Goal: Task Accomplishment & Management: Use online tool/utility

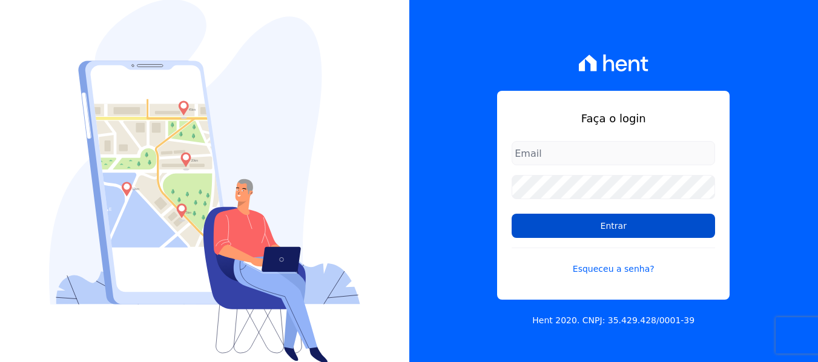
type input "simoneferreira@salgadoempreendimentos.com"
click at [574, 228] on input "Entrar" at bounding box center [612, 226] width 203 height 24
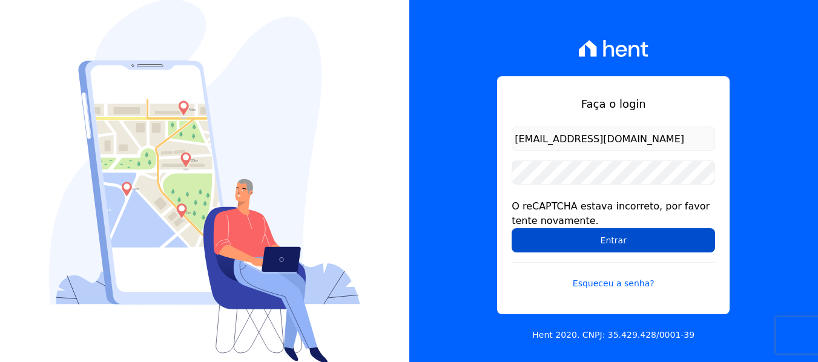
click at [574, 243] on input "Entrar" at bounding box center [612, 240] width 203 height 24
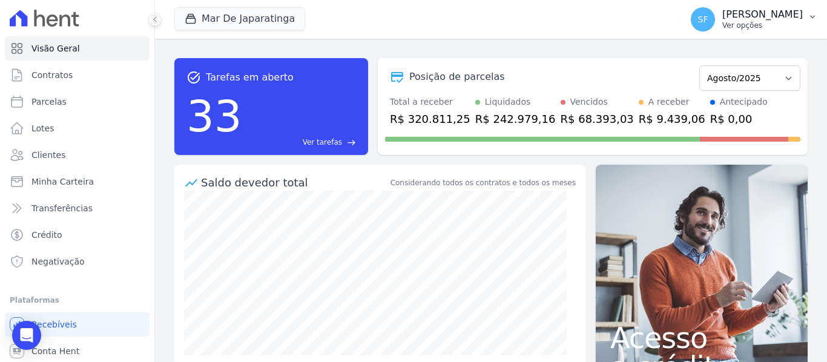
click at [809, 16] on icon "button" at bounding box center [812, 17] width 10 height 10
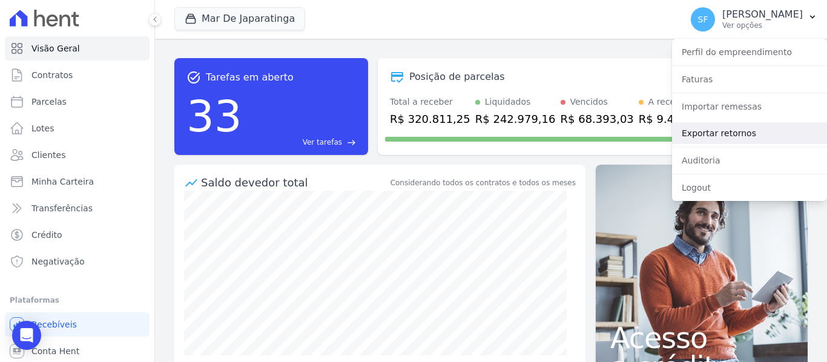
click at [746, 127] on link "Exportar retornos" at bounding box center [749, 133] width 155 height 22
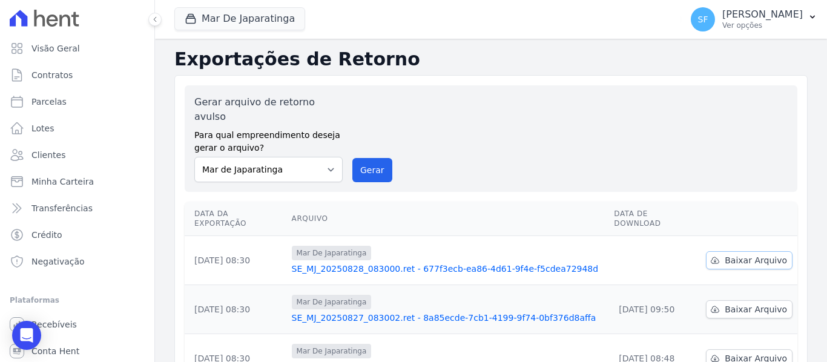
click at [769, 254] on span "Baixar Arquivo" at bounding box center [755, 260] width 62 height 12
click at [525, 156] on div "Gerar arquivo de retorno avulso Para qual empreendimento deseja gerar o arquivo…" at bounding box center [490, 138] width 593 height 87
click at [70, 177] on span "Minha Carteira" at bounding box center [62, 181] width 62 height 12
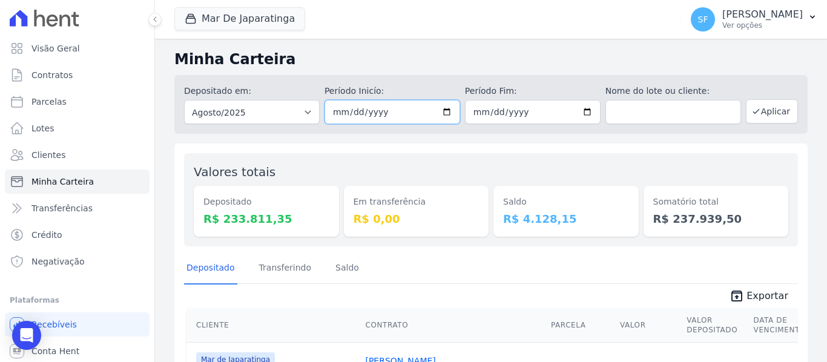
click at [442, 114] on input "[DATE]" at bounding box center [392, 112] width 136 height 24
type input "2025-08-27"
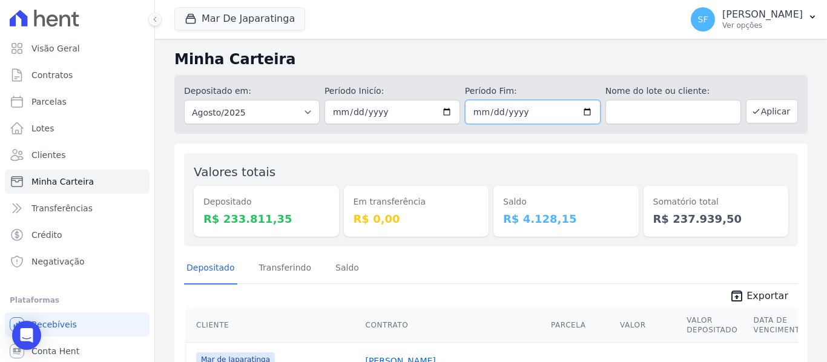
click at [581, 111] on input "[DATE]" at bounding box center [533, 112] width 136 height 24
type input "2025-08-27"
click at [759, 119] on button "Aplicar" at bounding box center [772, 111] width 52 height 24
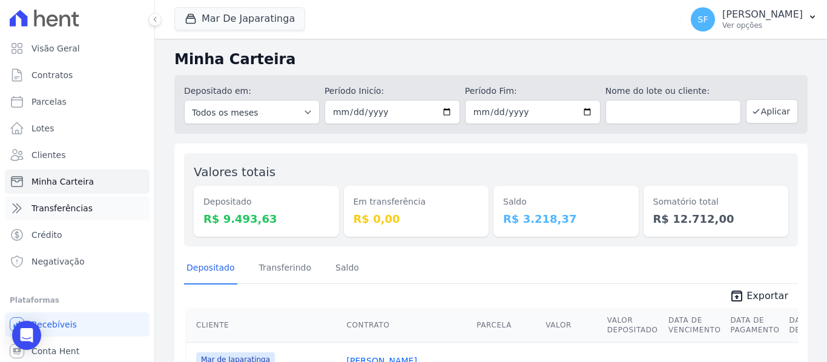
click at [73, 204] on span "Transferências" at bounding box center [61, 208] width 61 height 12
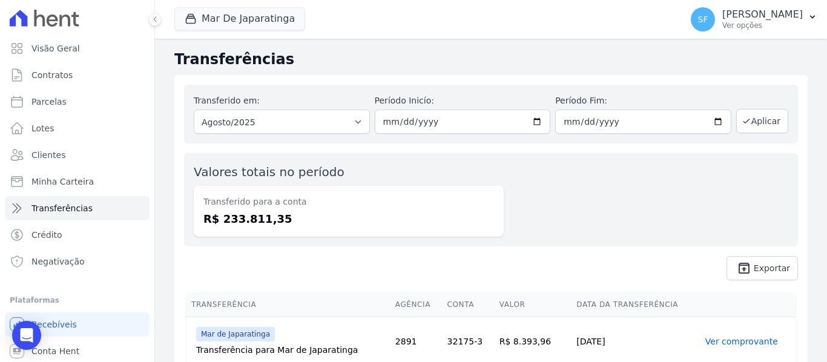
scroll to position [28, 0]
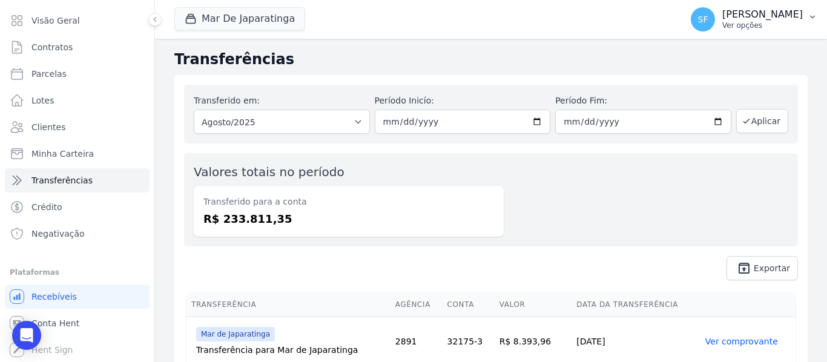
click at [792, 23] on p "Ver opções" at bounding box center [762, 26] width 80 height 10
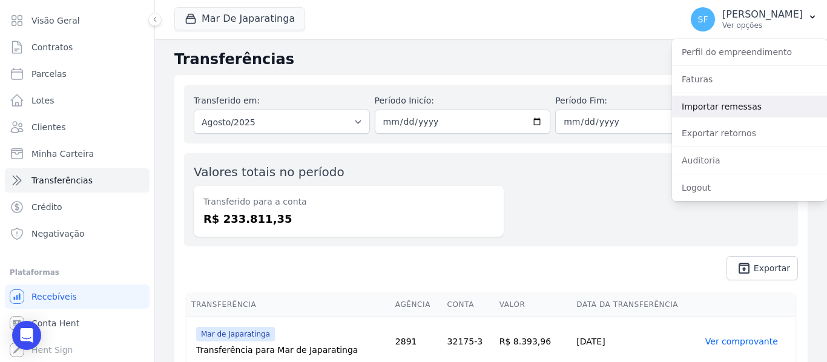
click at [758, 113] on link "Importar remessas" at bounding box center [749, 107] width 155 height 22
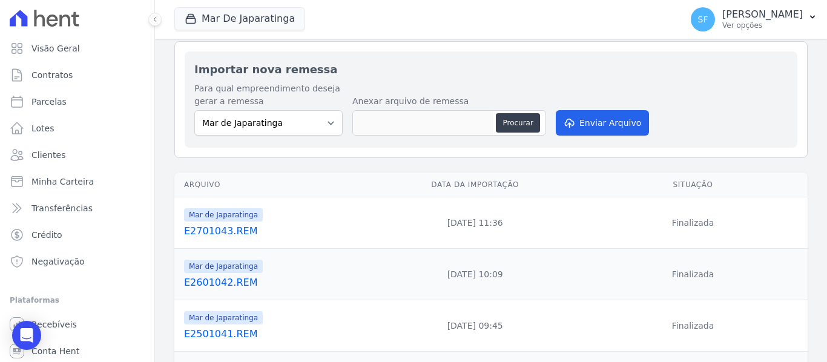
scroll to position [61, 0]
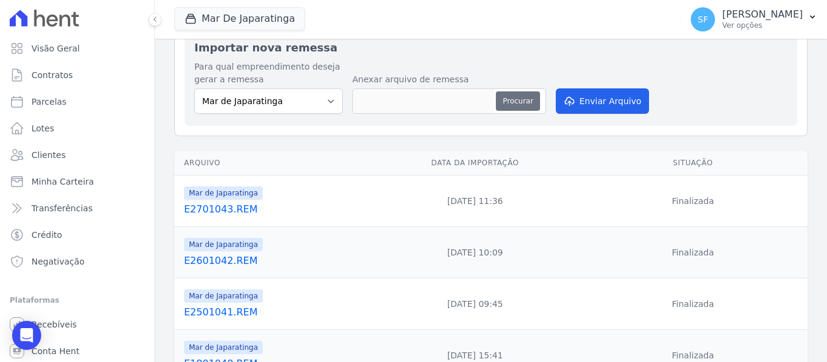
click at [506, 107] on button "Procurar" at bounding box center [518, 100] width 44 height 19
type input "E2801044.REM"
click at [523, 101] on button "Procurar" at bounding box center [518, 100] width 44 height 19
click at [554, 24] on div "Mar De Japaratinga Você possui apenas um empreendimento Aplicar" at bounding box center [425, 19] width 502 height 40
click at [527, 104] on button "Procurar" at bounding box center [518, 100] width 44 height 19
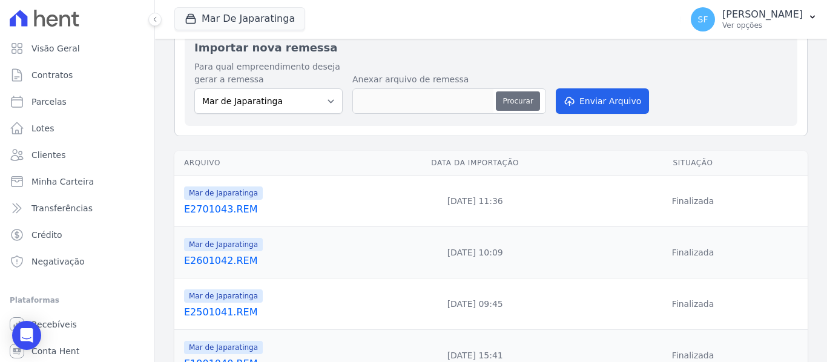
type input "E2801044.REM"
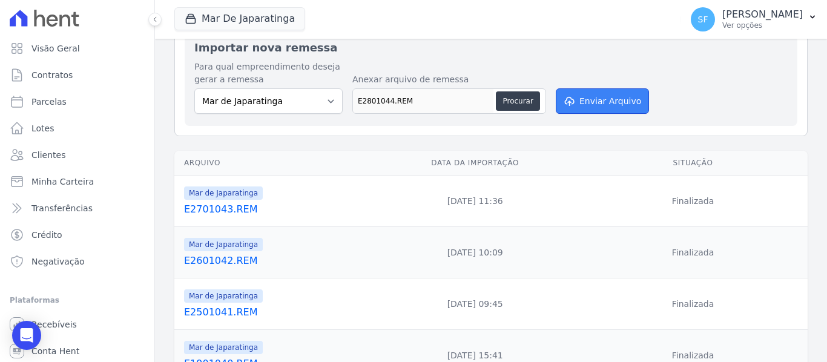
click at [604, 106] on button "Enviar Arquivo" at bounding box center [602, 100] width 93 height 25
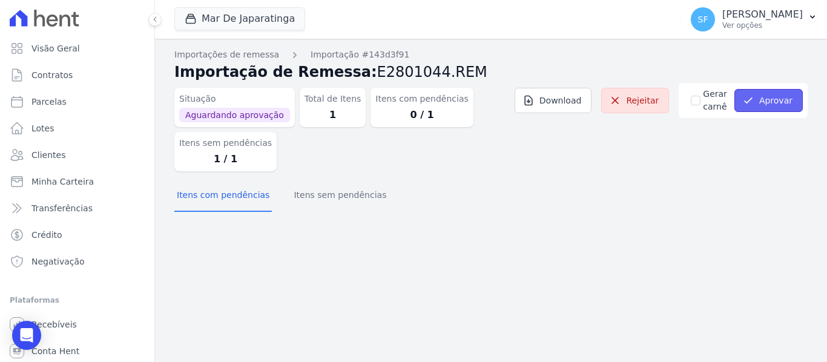
click at [788, 99] on button "Aprovar" at bounding box center [768, 100] width 68 height 23
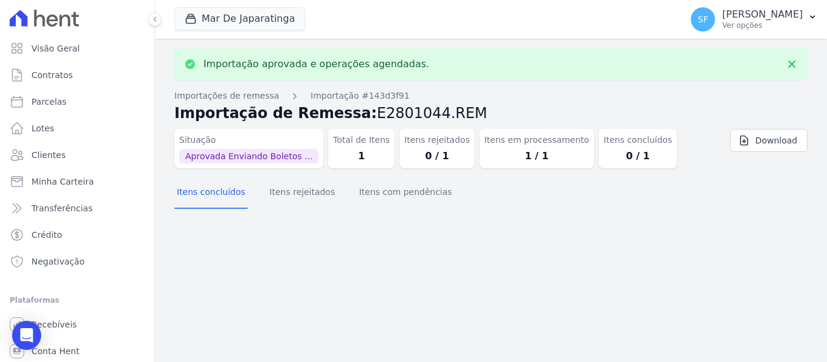
click at [714, 203] on div "Itens concluídos Itens rejeitados Itens com pendências" at bounding box center [490, 193] width 633 height 30
click at [719, 221] on div "Importação aprovada e operações agendadas. Importações de remessa Importação #1…" at bounding box center [491, 200] width 672 height 323
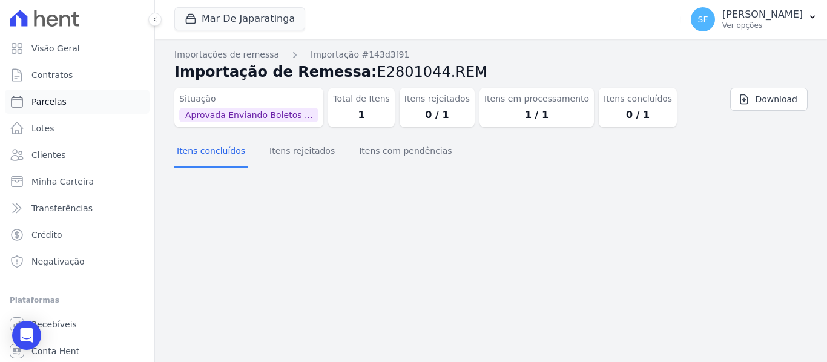
click at [57, 107] on span "Parcelas" at bounding box center [48, 102] width 35 height 12
select select
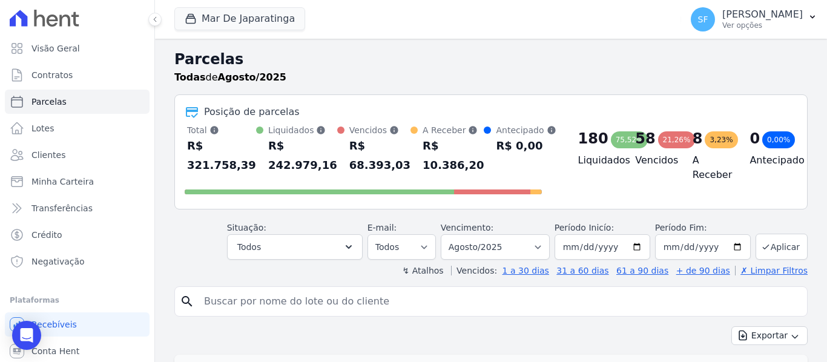
click at [424, 295] on input "search" at bounding box center [499, 301] width 605 height 24
click at [432, 299] on input "search" at bounding box center [499, 301] width 605 height 24
click at [432, 300] on input "search" at bounding box center [499, 301] width 605 height 24
click at [435, 301] on input "search" at bounding box center [499, 301] width 605 height 24
click at [385, 310] on input "search" at bounding box center [499, 301] width 605 height 24
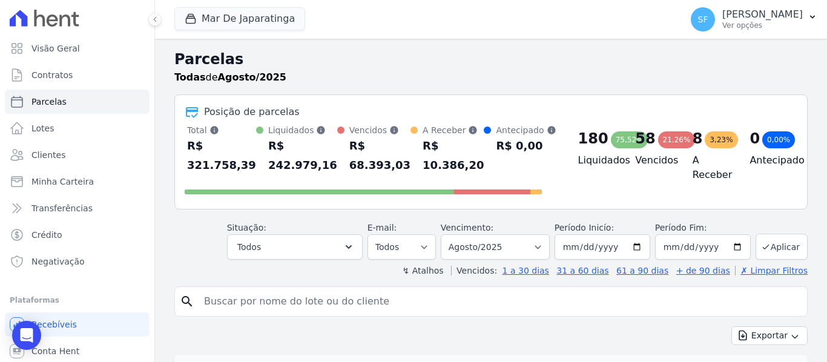
click at [344, 84] on div "Parcelas Todas de Agosto/2025" at bounding box center [490, 71] width 633 height 46
click at [43, 154] on span "Clientes" at bounding box center [48, 155] width 34 height 12
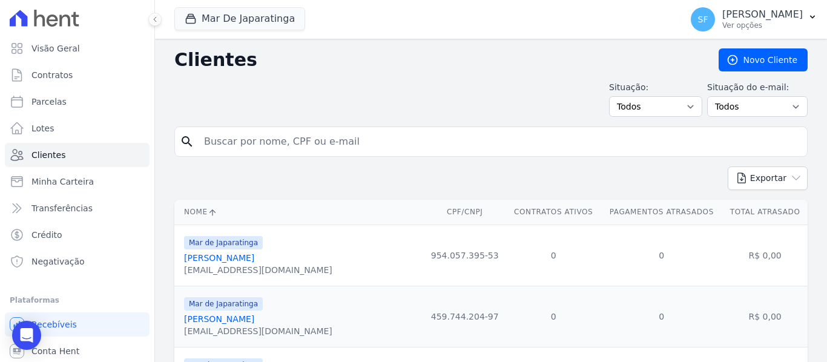
click at [329, 138] on input "search" at bounding box center [499, 141] width 605 height 24
click at [251, 137] on input "search" at bounding box center [499, 141] width 605 height 24
paste input "80135897491"
type input "80135897491"
click at [339, 187] on div "Exportar PDF CSV Dimob 2024" at bounding box center [490, 182] width 633 height 33
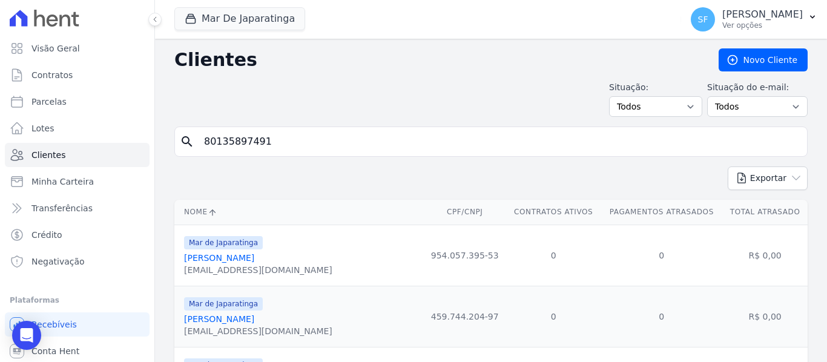
click at [470, 153] on input "80135897491" at bounding box center [499, 141] width 605 height 24
click at [185, 143] on icon "search" at bounding box center [187, 141] width 15 height 15
